Goal: Transaction & Acquisition: Purchase product/service

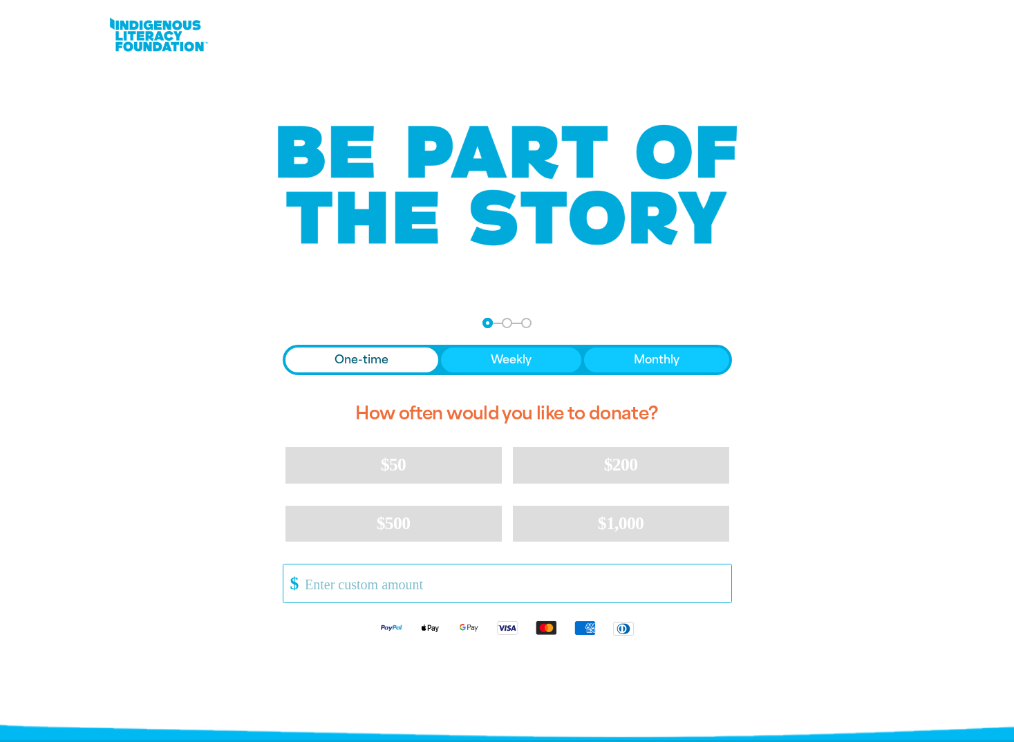
click at [372, 582] on input "Other Amount" at bounding box center [512, 583] width 435 height 38
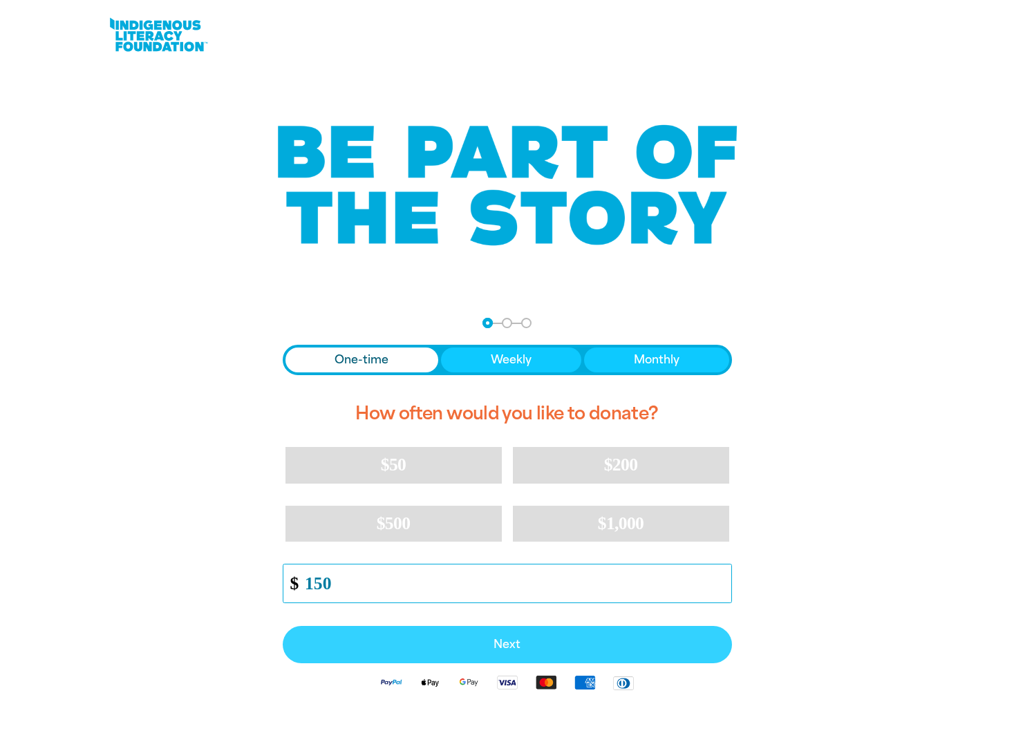
type input "150"
click at [506, 643] on span "Next" at bounding box center [507, 644] width 419 height 11
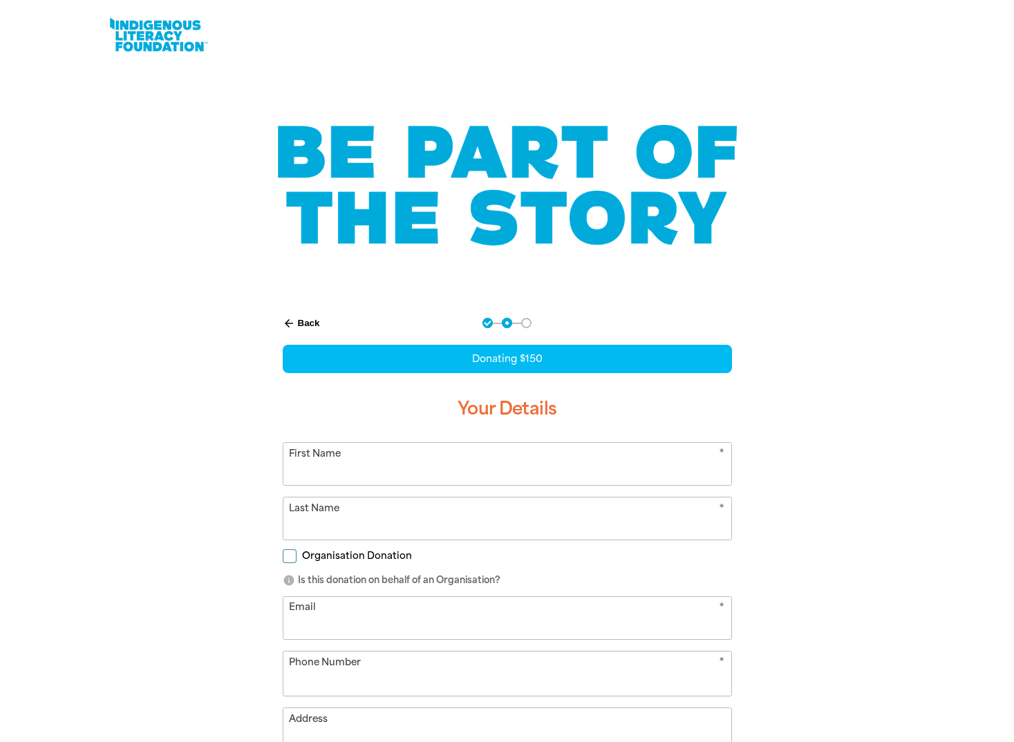
select select "AU"
click at [381, 463] on input "First Name" at bounding box center [507, 464] width 448 height 42
type input "[PERSON_NAME]"
type input "Ortuso"
type input "[PERSON_NAME][EMAIL_ADDRESS][PERSON_NAME][DOMAIN_NAME]"
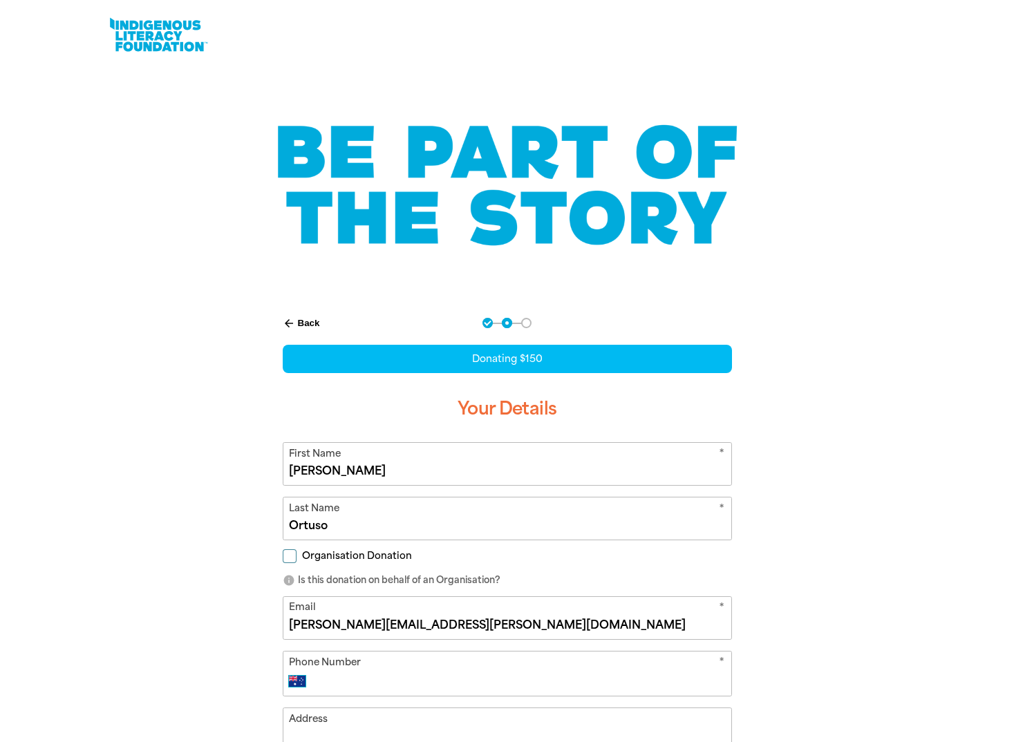
select select "GB"
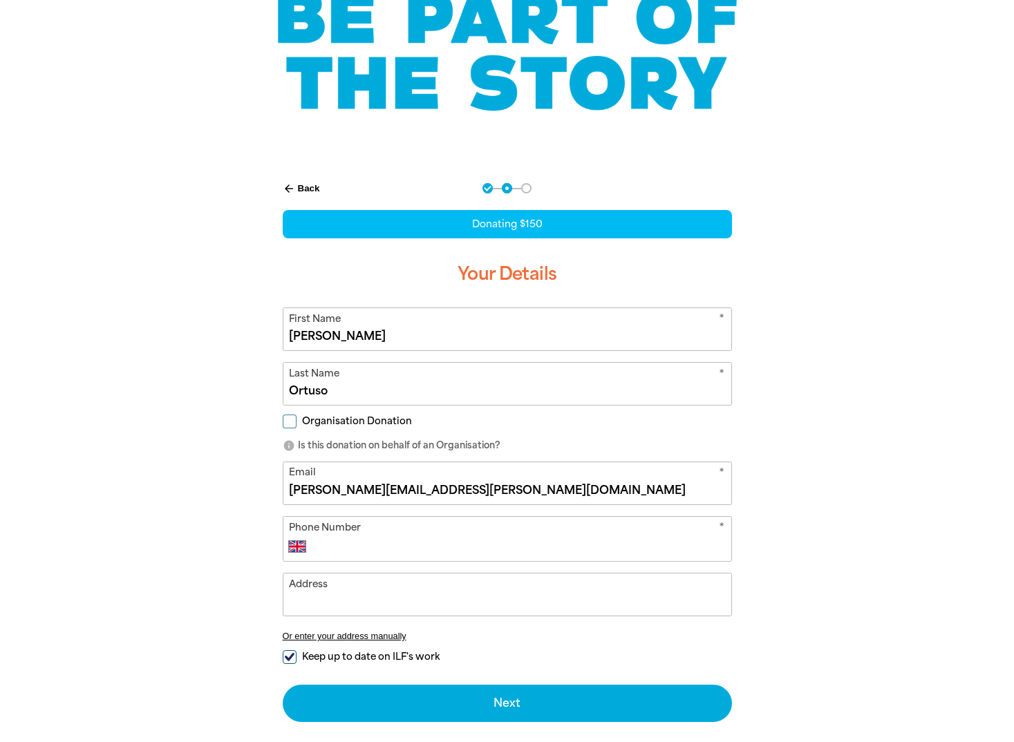
scroll to position [138, 0]
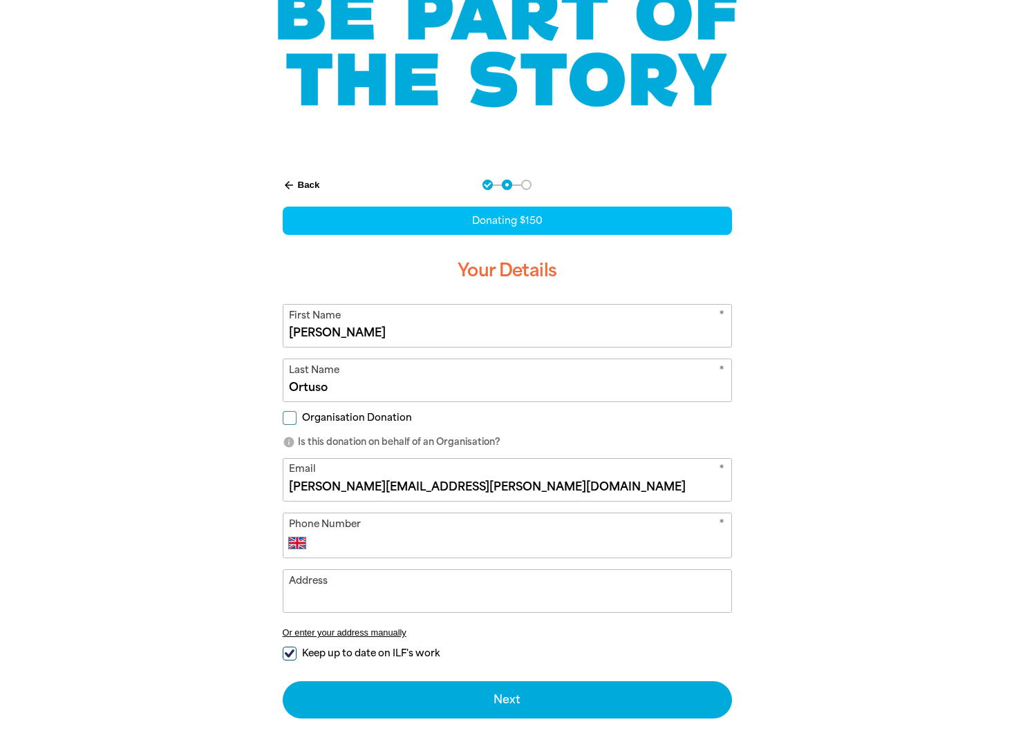
click at [358, 539] on input "Phone Number" at bounding box center [520, 543] width 408 height 17
type input "[PHONE_NUMBER]"
type input "[STREET_ADDRESS]"
select select "AU"
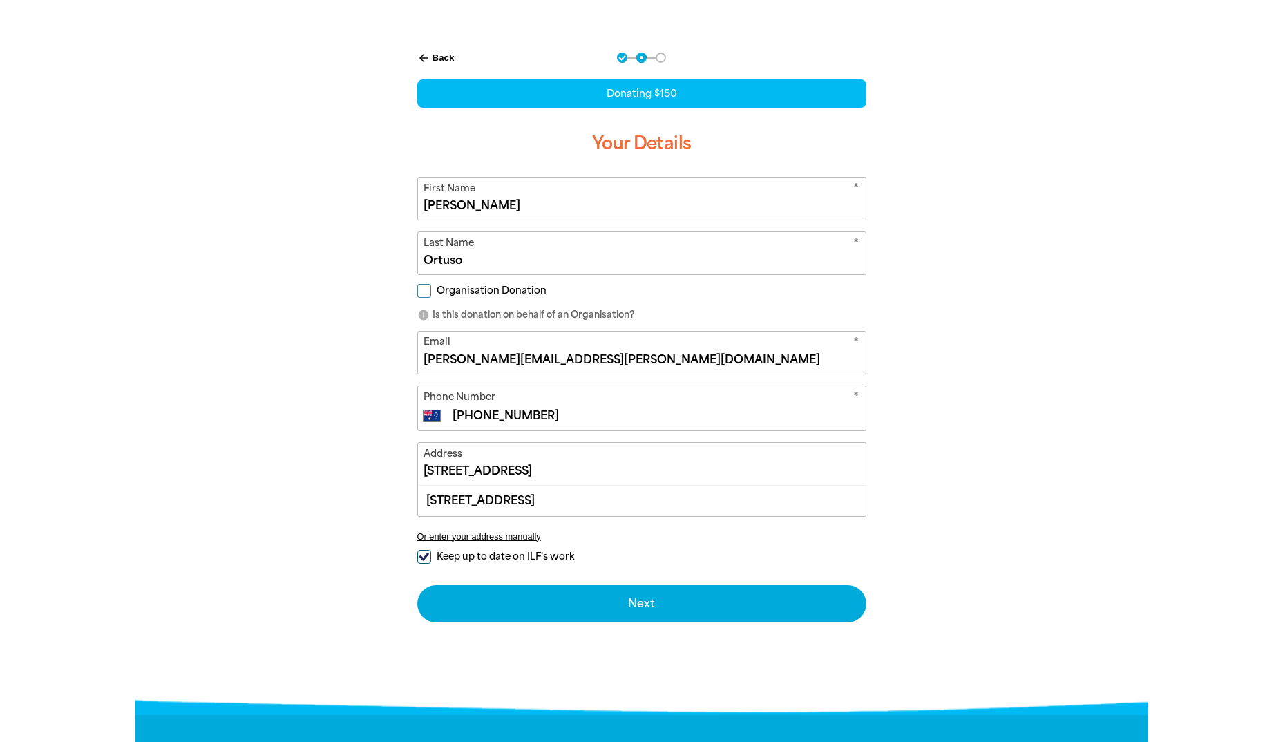
scroll to position [276, 0]
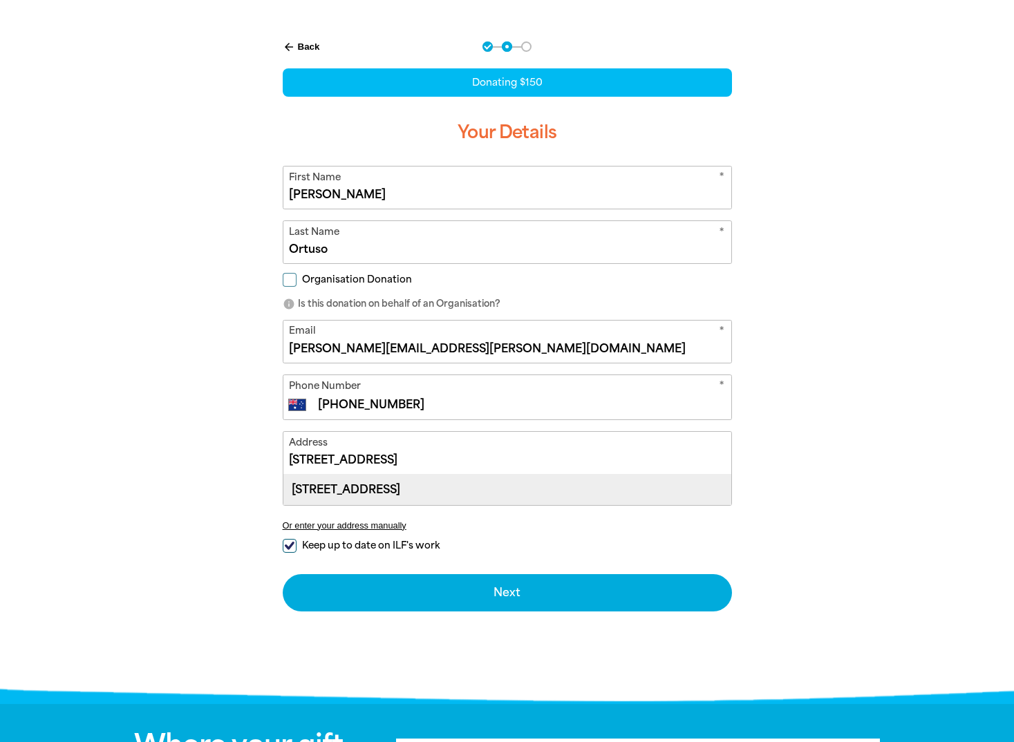
click at [474, 492] on div "[STREET_ADDRESS]" at bounding box center [507, 490] width 448 height 30
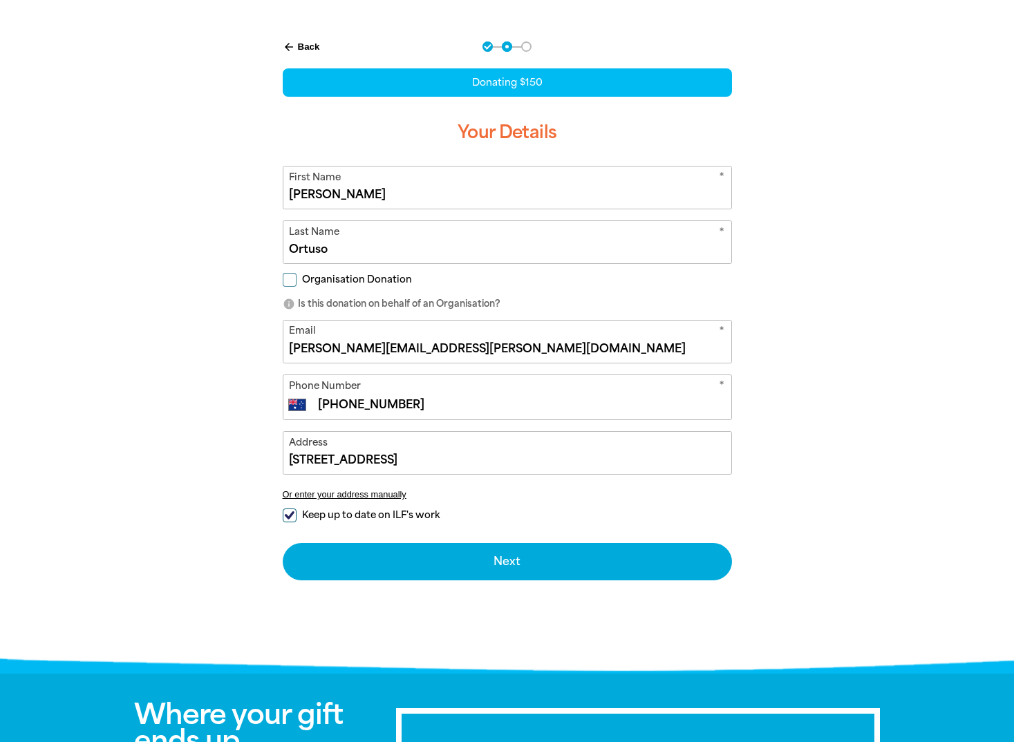
type input "[STREET_ADDRESS]"
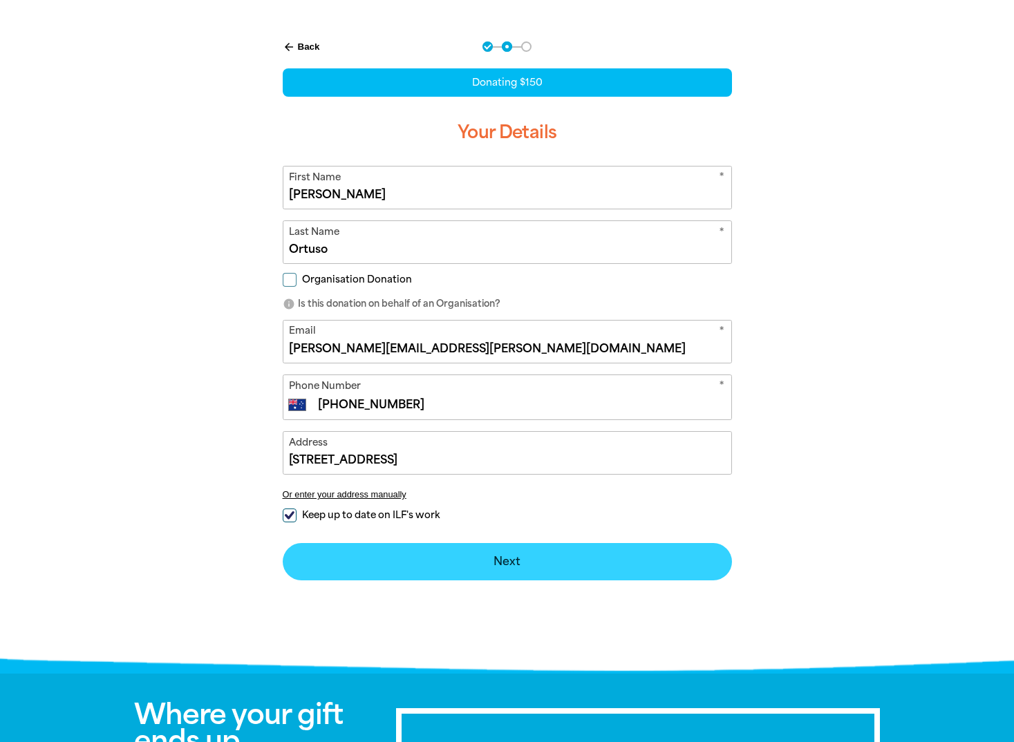
click at [505, 559] on button "Next chevron_right" at bounding box center [507, 561] width 449 height 37
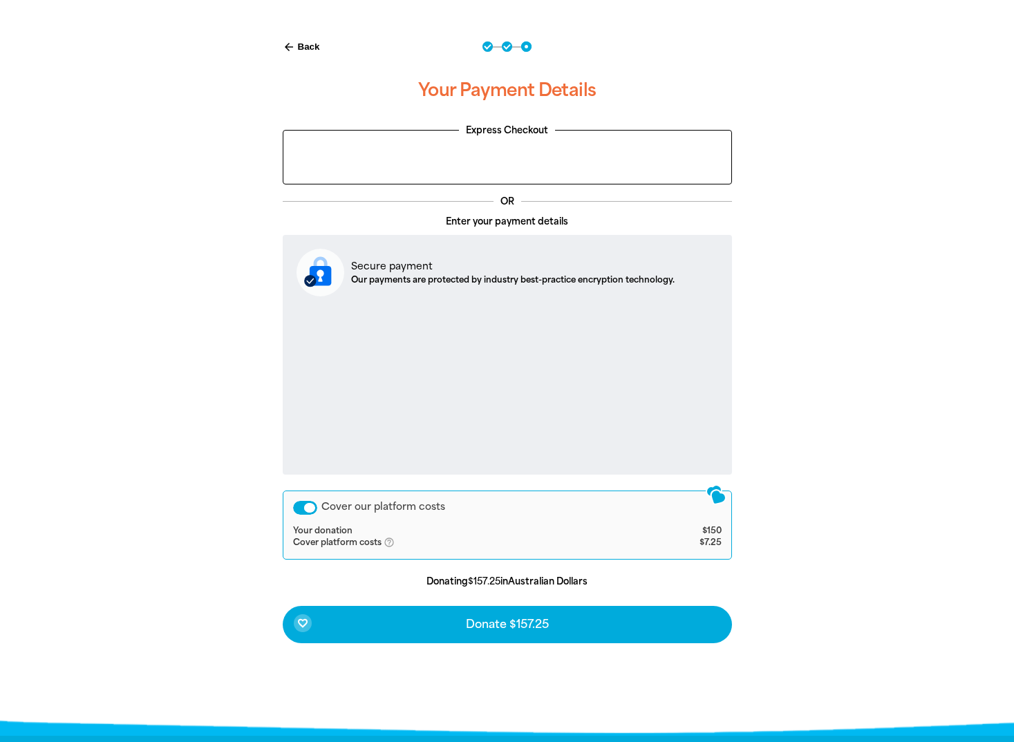
click at [308, 509] on div "Cover our platform costs" at bounding box center [305, 508] width 24 height 14
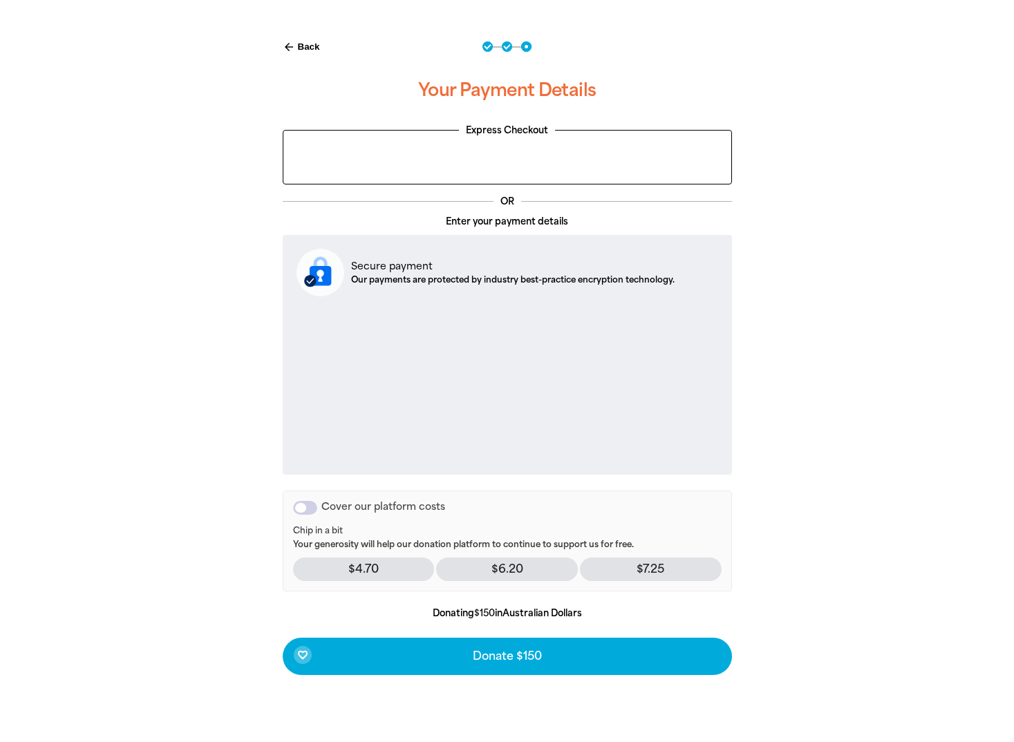
click at [311, 508] on div "Cover our platform costs" at bounding box center [305, 508] width 24 height 14
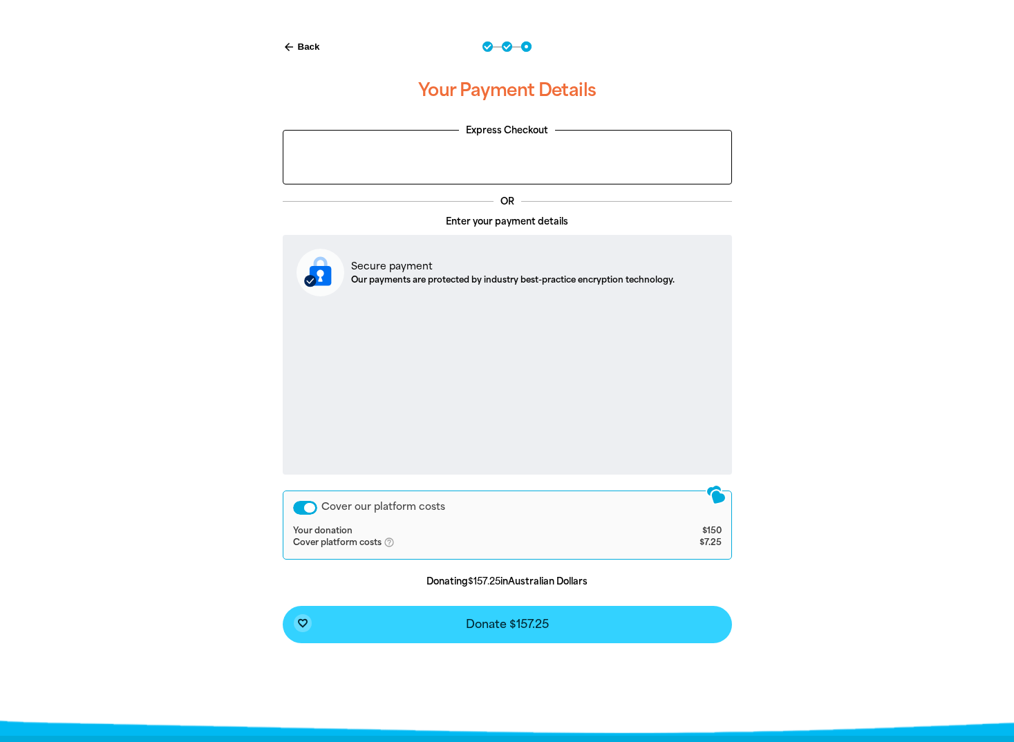
click at [507, 621] on span "Donate $157.25" at bounding box center [507, 624] width 83 height 11
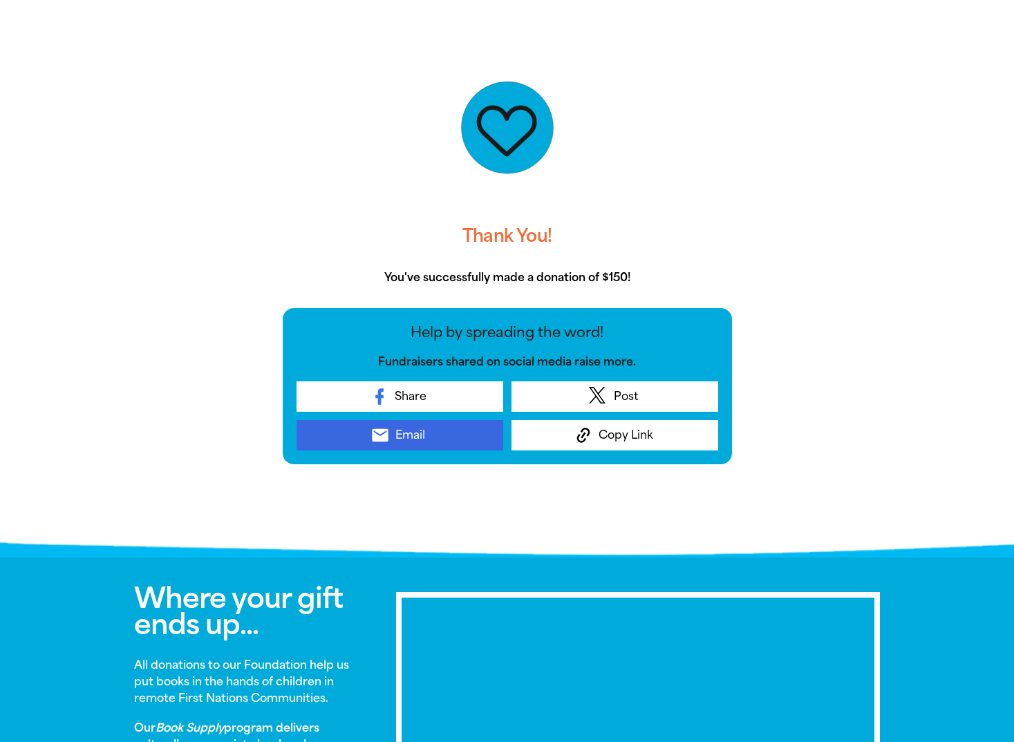
click at [421, 430] on span "Email" at bounding box center [410, 435] width 30 height 17
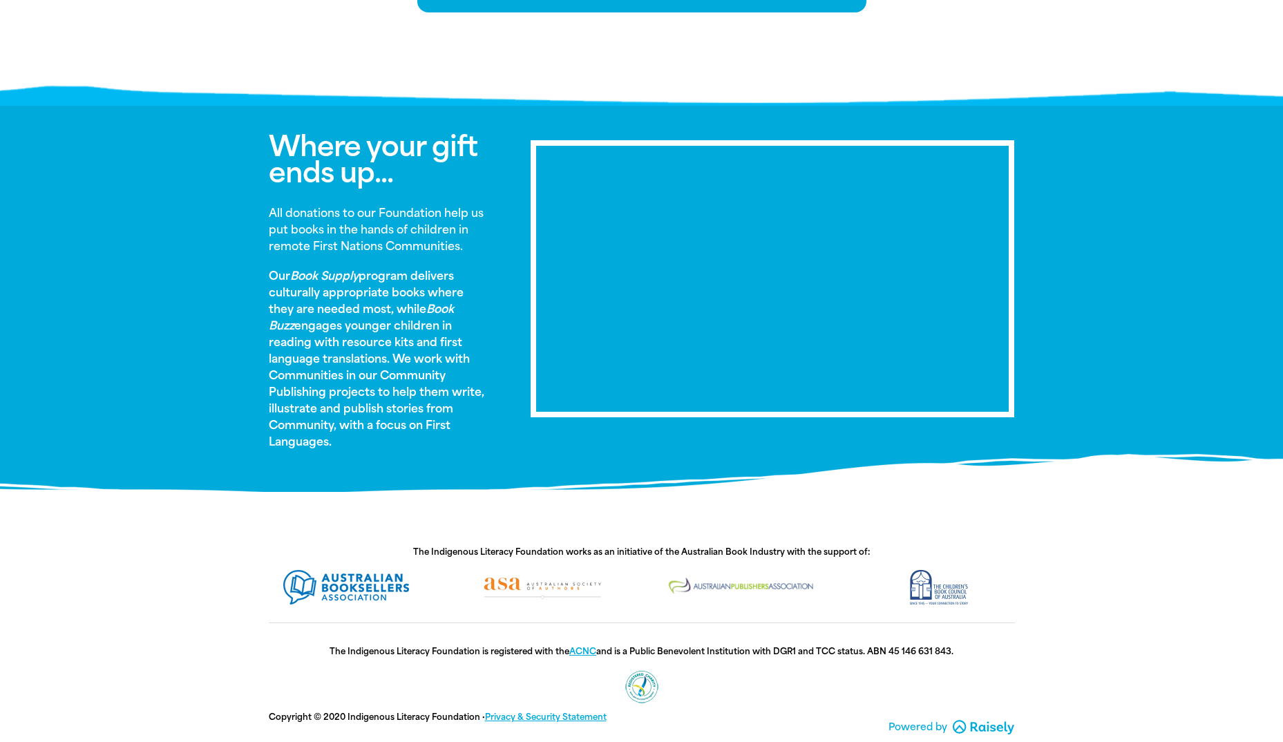
scroll to position [763, 0]
